Goal: Information Seeking & Learning: Learn about a topic

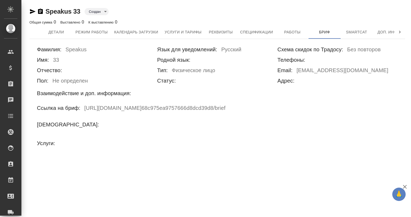
click at [106, 108] on h6 "https://tera.awatera.com/vendor/ 68c975ea9757666d8dcd39d8 /brief" at bounding box center [154, 109] width 141 height 10
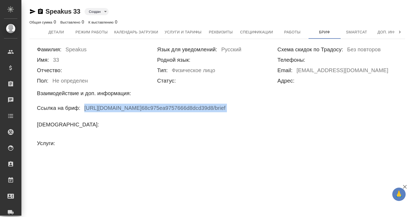
click at [106, 108] on h6 "https://tera.awatera.com/vendor/ 68c975ea9757666d8dcd39d8 /brief" at bounding box center [154, 109] width 141 height 10
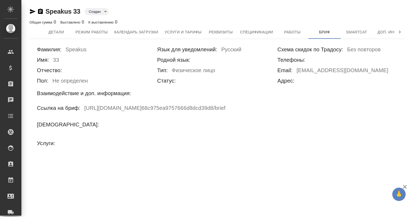
click at [41, 133] on div "Фамилия: Speakus Имя: 33 Отчество: Пол: Не определен Язык для уведомлений: Русс…" at bounding box center [216, 98] width 375 height 119
click at [326, 29] on span "Бриф" at bounding box center [324, 32] width 26 height 7
click at [171, 77] on h6 "Статус:" at bounding box center [166, 80] width 19 height 9
click at [308, 69] on h6 "[EMAIL_ADDRESS][DOMAIN_NAME]" at bounding box center [342, 71] width 92 height 10
drag, startPoint x: 90, startPoint y: 103, endPoint x: 78, endPoint y: 108, distance: 13.1
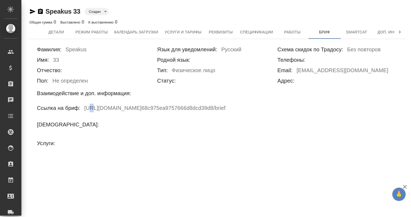
click at [87, 104] on div "Фамилия: Speakus Имя: 33 Отчество: Пол: Не определен Язык для уведомлений: Русс…" at bounding box center [216, 98] width 375 height 119
drag, startPoint x: 79, startPoint y: 113, endPoint x: 75, endPoint y: 115, distance: 4.7
click at [79, 113] on div "Ссылка на бриф: https://tera.awatera.com/vendor/ 68c975ea9757666d8dcd39d8 /brief" at bounding box center [217, 109] width 360 height 10
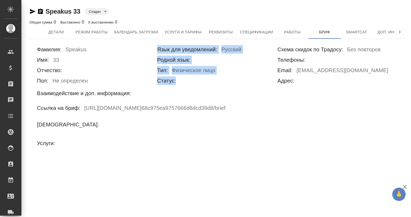
drag, startPoint x: 156, startPoint y: 79, endPoint x: 175, endPoint y: 80, distance: 18.7
click at [175, 80] on div "Фамилия: Speakus Имя: 33 Отчество: Пол: Не определен Язык для уведомлений: Русс…" at bounding box center [217, 66] width 360 height 42
click at [175, 80] on h6 "Статус:" at bounding box center [166, 80] width 19 height 9
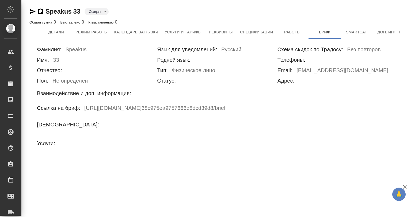
click at [175, 80] on h6 "Статус:" at bounding box center [166, 80] width 19 height 9
click at [171, 80] on h6 "Статус:" at bounding box center [166, 80] width 19 height 9
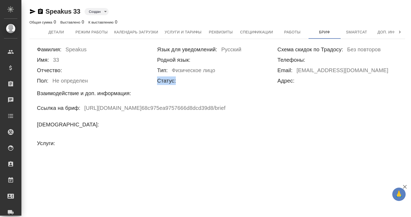
click at [171, 80] on h6 "Статус:" at bounding box center [166, 80] width 19 height 9
click at [168, 71] on div "Тип: Физическое лицо" at bounding box center [217, 71] width 120 height 10
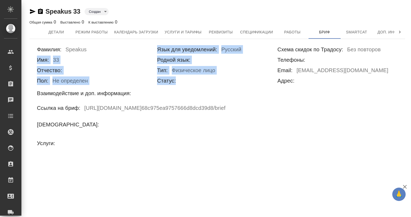
drag, startPoint x: 156, startPoint y: 48, endPoint x: 175, endPoint y: 82, distance: 38.4
click at [175, 82] on div "Фамилия: Speakus Имя: 33 Отчество: Пол: Не определен Язык для уведомлений: Русс…" at bounding box center [217, 66] width 360 height 42
click at [170, 79] on h6 "Статус:" at bounding box center [166, 80] width 19 height 9
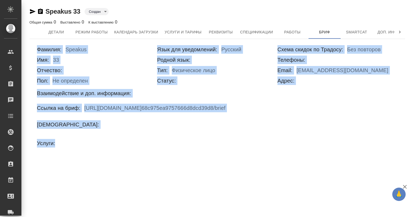
drag, startPoint x: 37, startPoint y: 49, endPoint x: 303, endPoint y: 140, distance: 280.1
click at [303, 140] on div "Фамилия: Speakus Имя: 33 Отчество: Пол: Не определен Язык для уведомлений: Русс…" at bounding box center [216, 98] width 375 height 119
click at [268, 104] on div "Ссылка на бриф: https://tera.awatera.com/vendor/ 68c975ea9757666d8dcd39d8 /brief" at bounding box center [217, 109] width 360 height 10
click at [283, 71] on h6 "Email:" at bounding box center [284, 70] width 15 height 9
